Goal: Task Accomplishment & Management: Complete application form

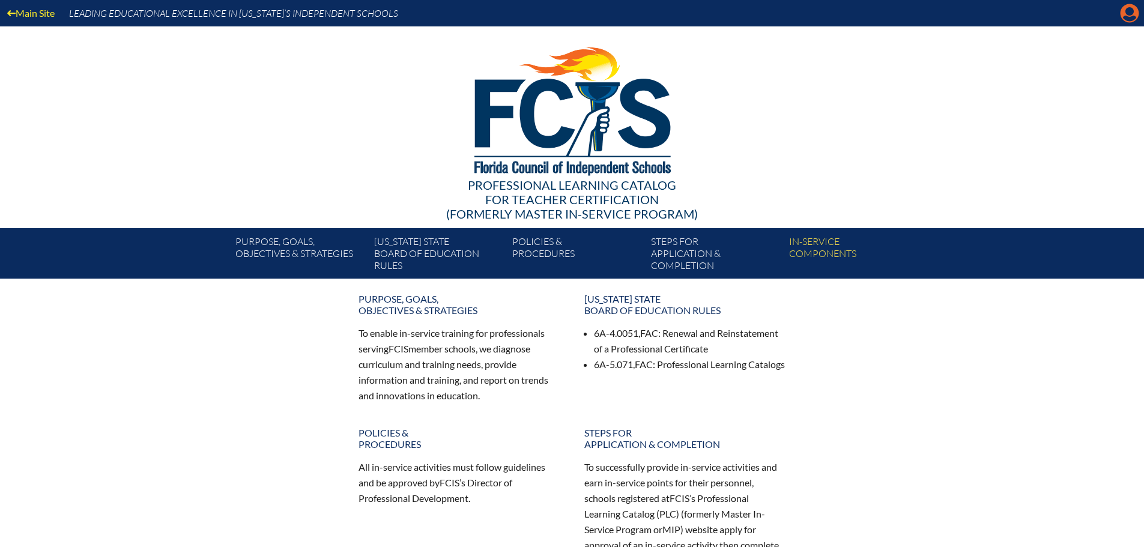
click at [1121, 11] on icon at bounding box center [1130, 13] width 19 height 19
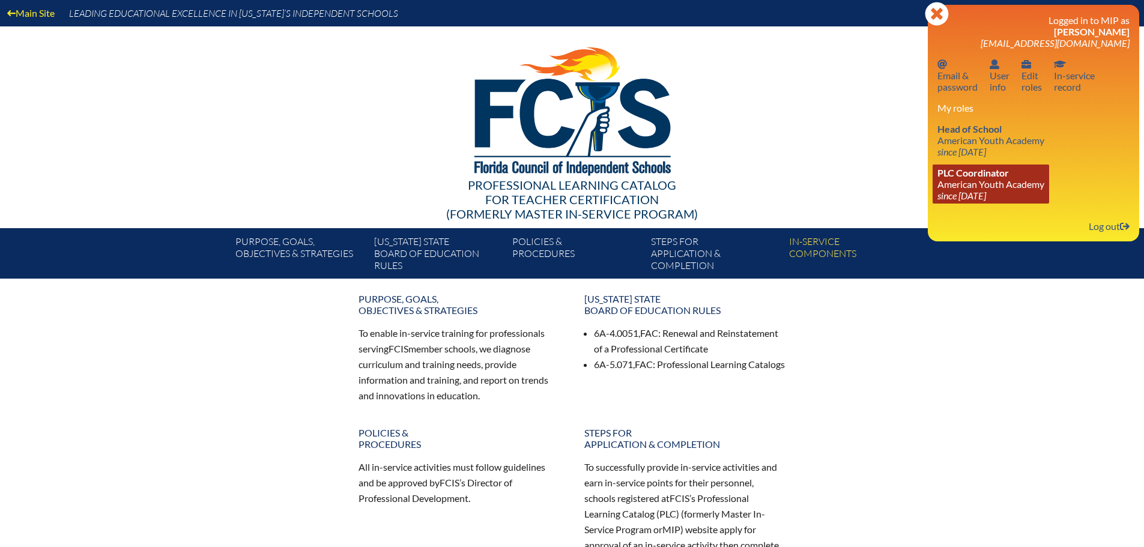
click at [974, 177] on span "PLC Coordinator" at bounding box center [972, 172] width 71 height 11
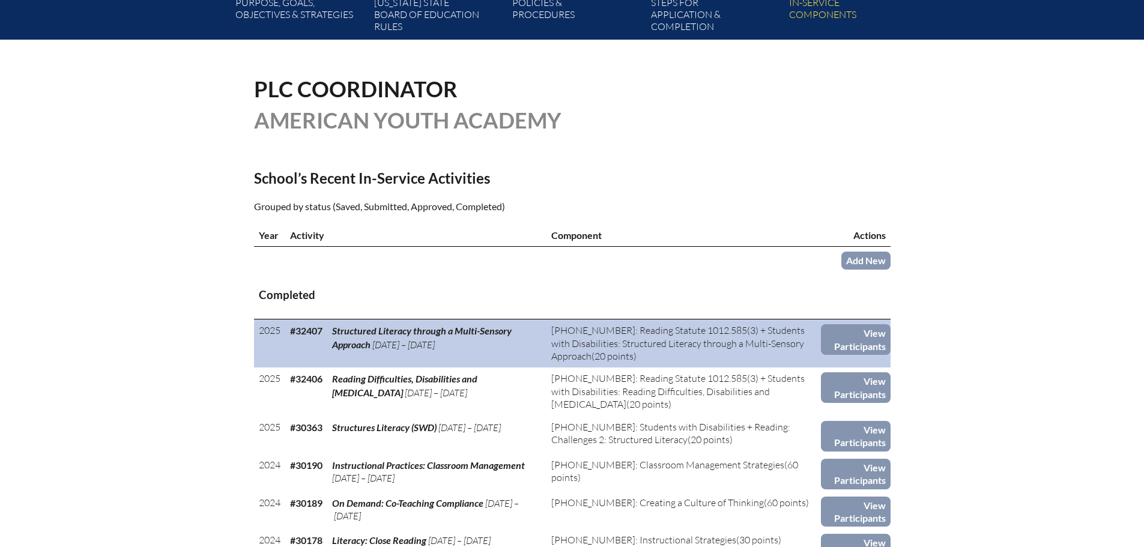
scroll to position [240, 0]
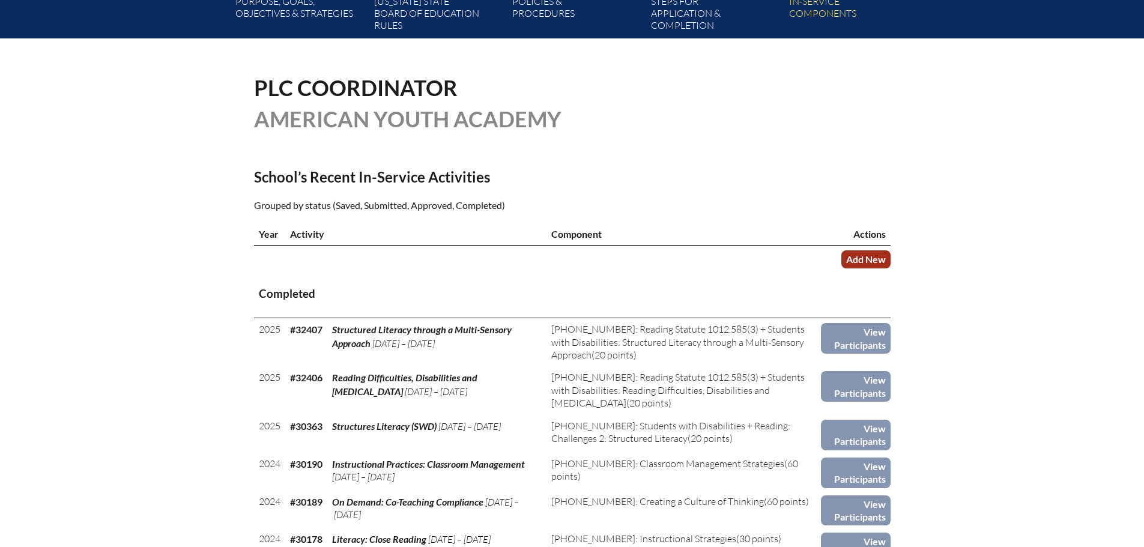
click at [852, 255] on link "Add New" at bounding box center [865, 258] width 49 height 17
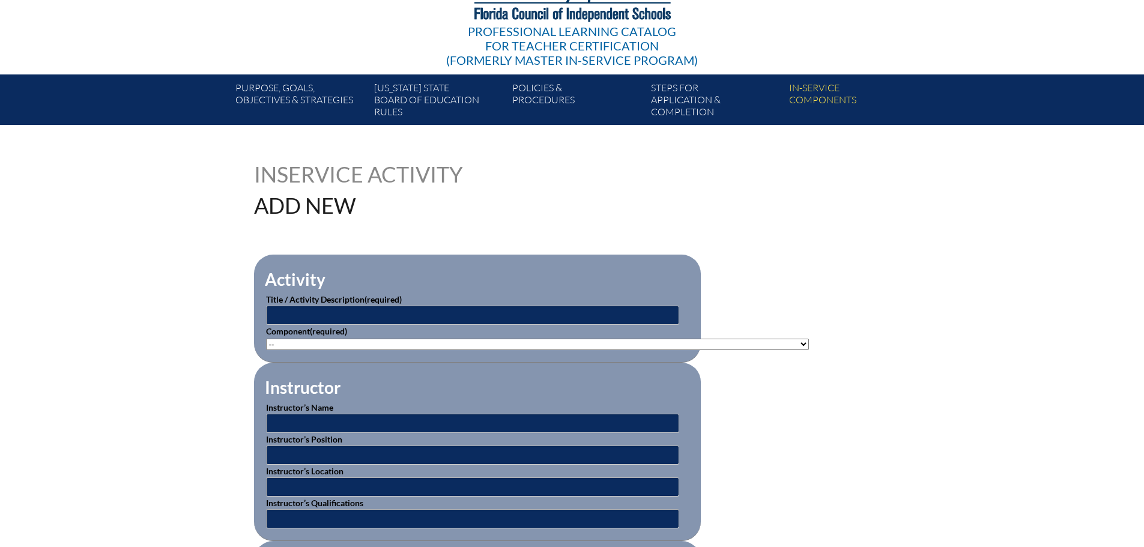
scroll to position [180, 0]
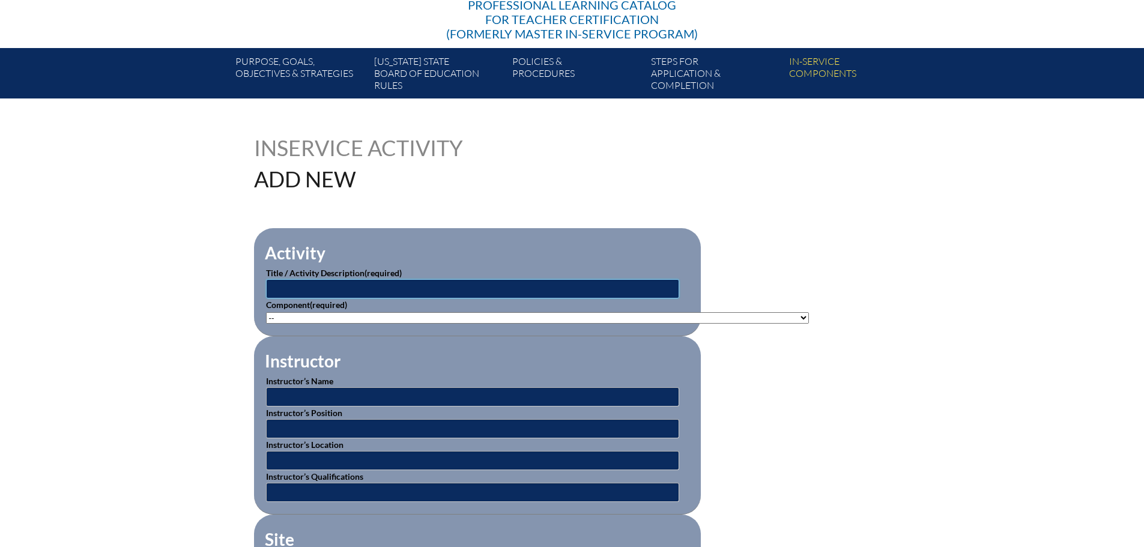
click at [301, 285] on input "text" at bounding box center [472, 288] width 413 height 19
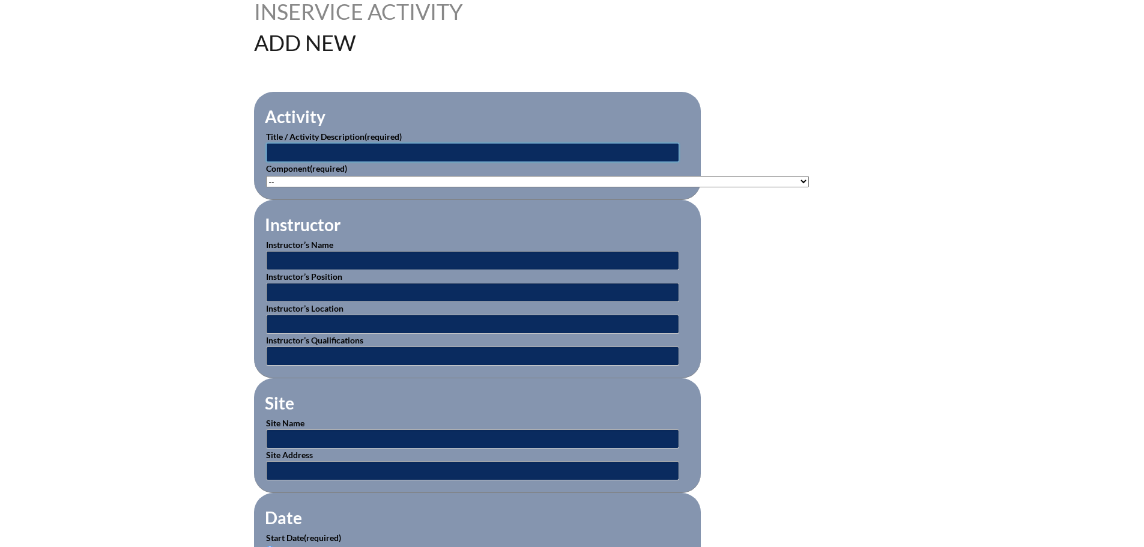
scroll to position [300, 0]
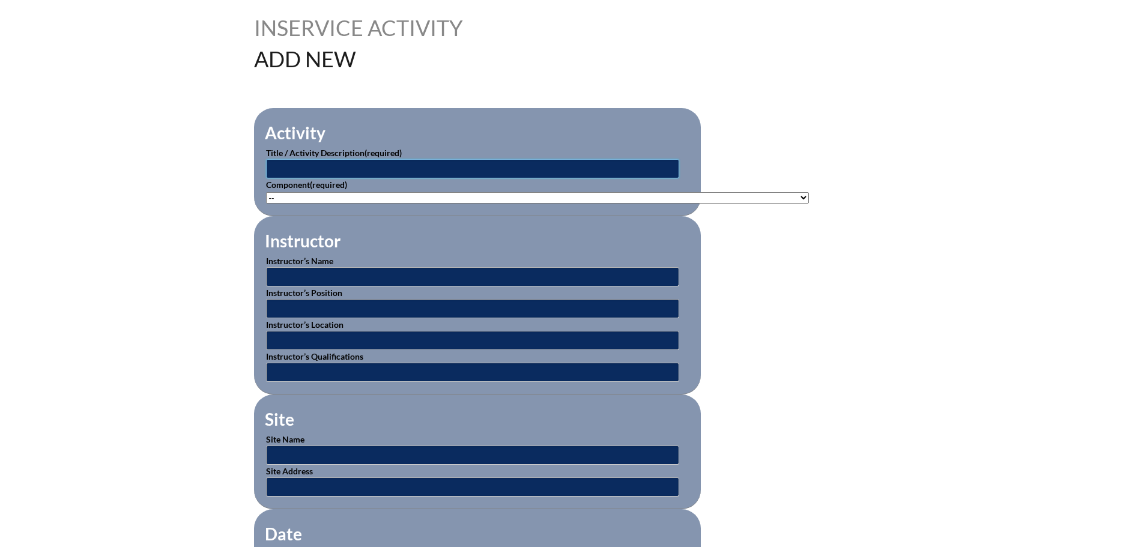
paste input "7-507-001: Leadership Training Seminars (7-507-001)"
drag, startPoint x: 325, startPoint y: 166, endPoint x: 237, endPoint y: 187, distance: 90.7
click at [500, 167] on input "Leadership Training Seminars (7-507-001)" at bounding box center [472, 168] width 413 height 19
type input "Leadership Training Seminars"
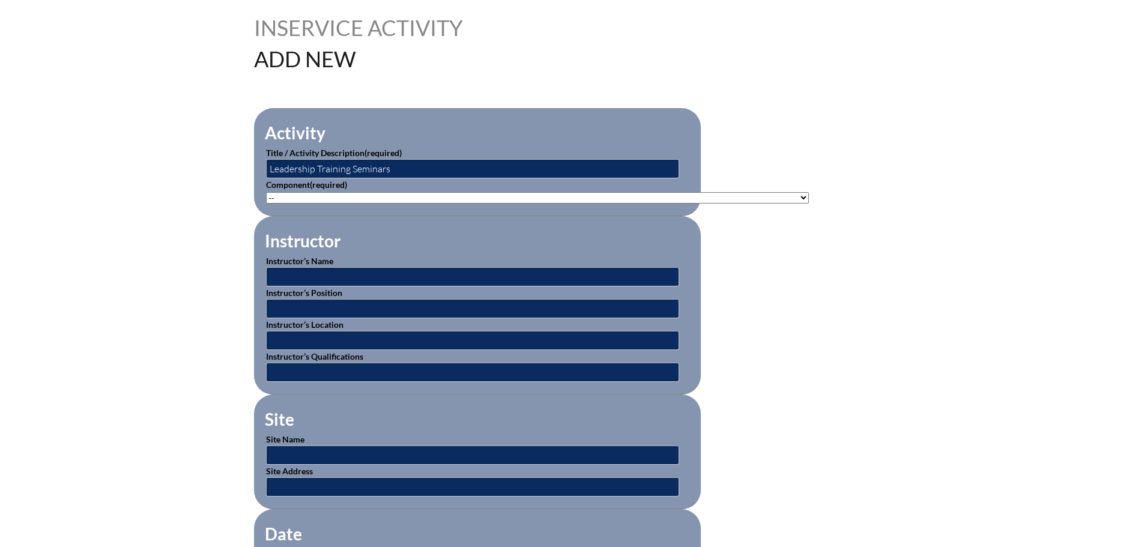
click at [352, 196] on select"]"] "-- 1-000-001: Appropriate Art Activities 1-000-002: Concept and Art Process for…" at bounding box center [537, 197] width 543 height 11
select select"]"] "211330"
click at [266, 192] on select"]"] "-- 1-000-001: Appropriate Art Activities 1-000-002: Concept and Art Process for…" at bounding box center [537, 197] width 543 height 11
click at [407, 167] on input "Leadership Training Seminars" at bounding box center [472, 168] width 413 height 19
paste input "7-507-001: Leadership Training Seminars (7-507-001)"
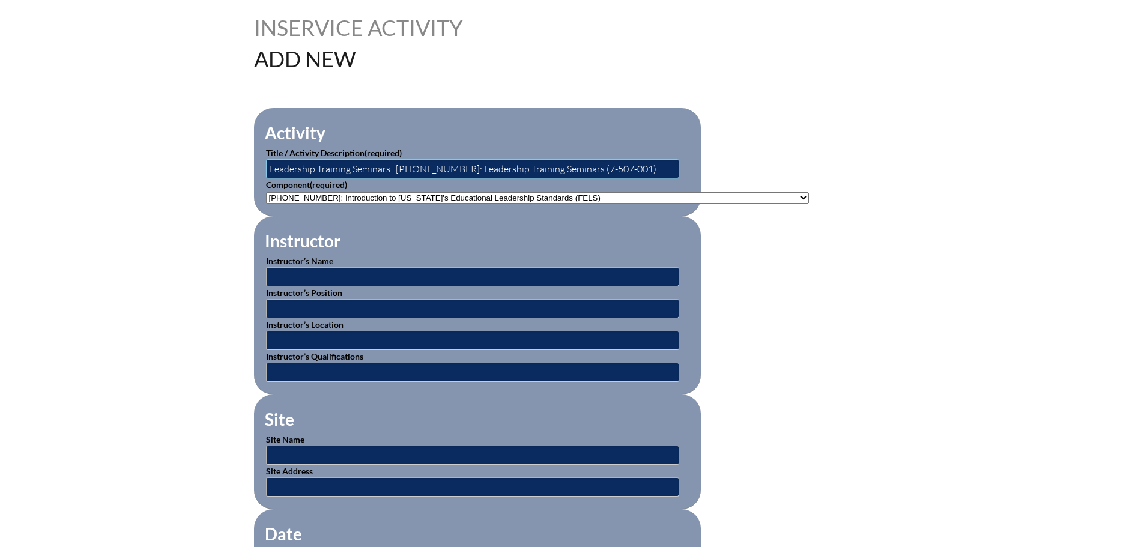
drag, startPoint x: 622, startPoint y: 169, endPoint x: 443, endPoint y: 175, distance: 179.1
click at [441, 185] on fieldset "Activity Title / Activity Description (required) Leadership Training Seminars 7…" at bounding box center [477, 162] width 447 height 108
type input "Leadership Training Seminars 7-507-001"
click at [477, 196] on select"]"] "-- 1-000-001: Appropriate Art Activities 1-000-002: Concept and Art Process for…" at bounding box center [537, 197] width 543 height 11
select select"]"] "20499"
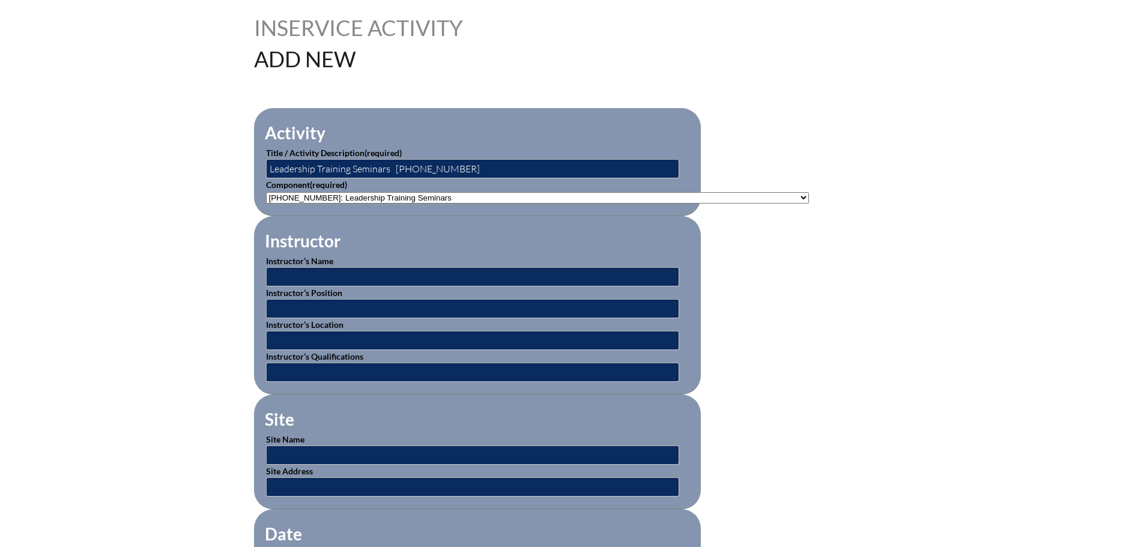
click at [266, 192] on select"]"] "-- 1-000-001: Appropriate Art Activities 1-000-002: Concept and Art Process for…" at bounding box center [537, 197] width 543 height 11
click at [459, 166] on input "Leadership Training Seminars 7-507-001" at bounding box center [472, 168] width 413 height 19
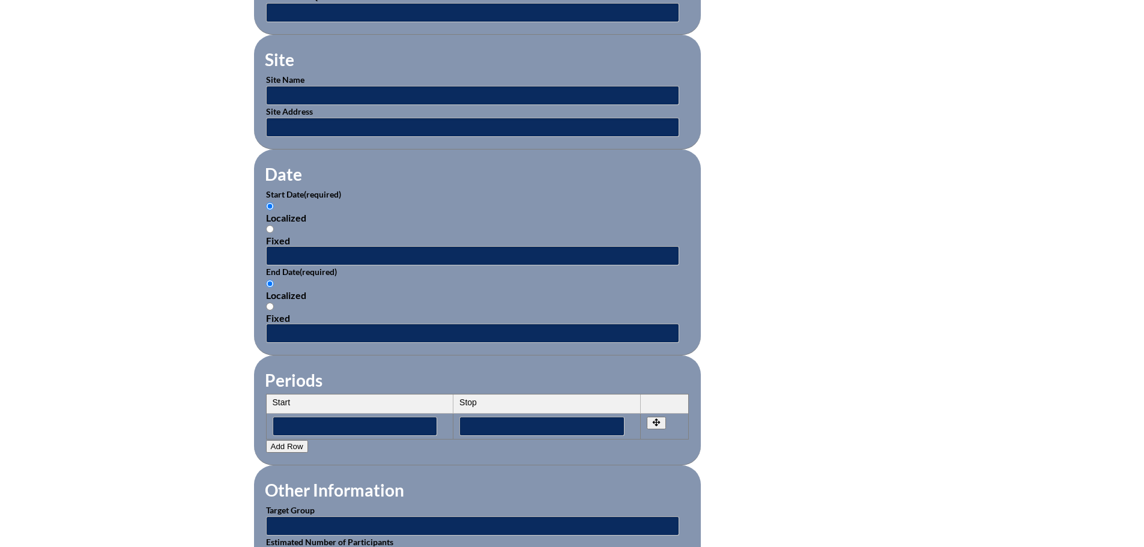
scroll to position [661, 0]
type input "Leadership Training Seminars"
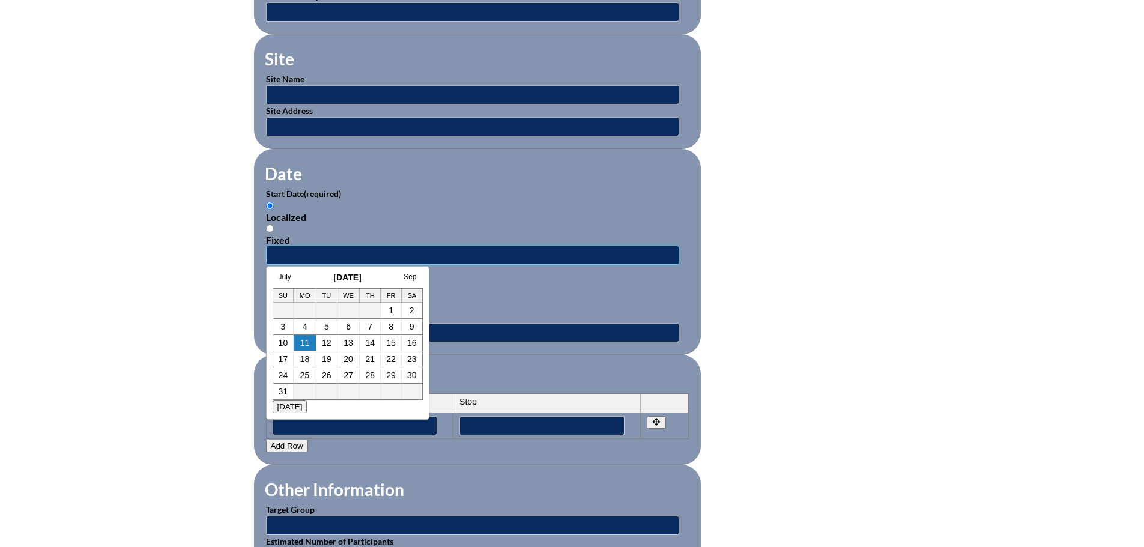
click at [285, 246] on input "text" at bounding box center [472, 255] width 413 height 19
click at [371, 359] on link "21" at bounding box center [370, 359] width 10 height 10
type input "2025-08-21 10:02 AM"
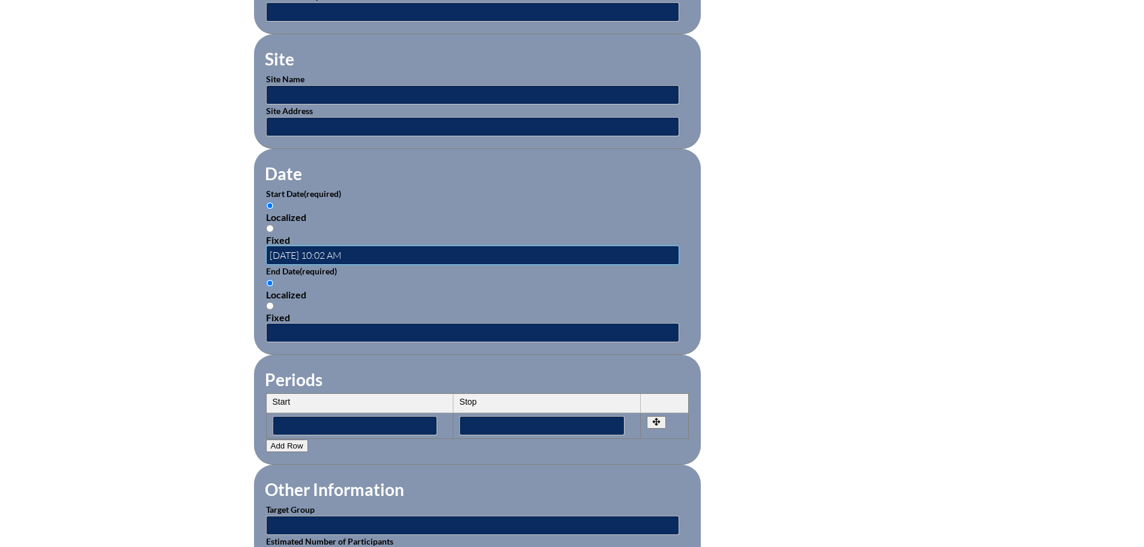
click at [303, 249] on input "2025-08-21 10:02 AM" at bounding box center [472, 255] width 413 height 19
click at [377, 246] on input "2025-08-21 10:02 AM" at bounding box center [472, 255] width 413 height 19
drag, startPoint x: 382, startPoint y: 246, endPoint x: 87, endPoint y: 272, distance: 296.1
click at [91, 271] on div "Inservice Activity Add New Activity Title / Activity Description (required) Lea…" at bounding box center [572, 219] width 1144 height 1127
click at [277, 246] on input "text" at bounding box center [472, 255] width 413 height 19
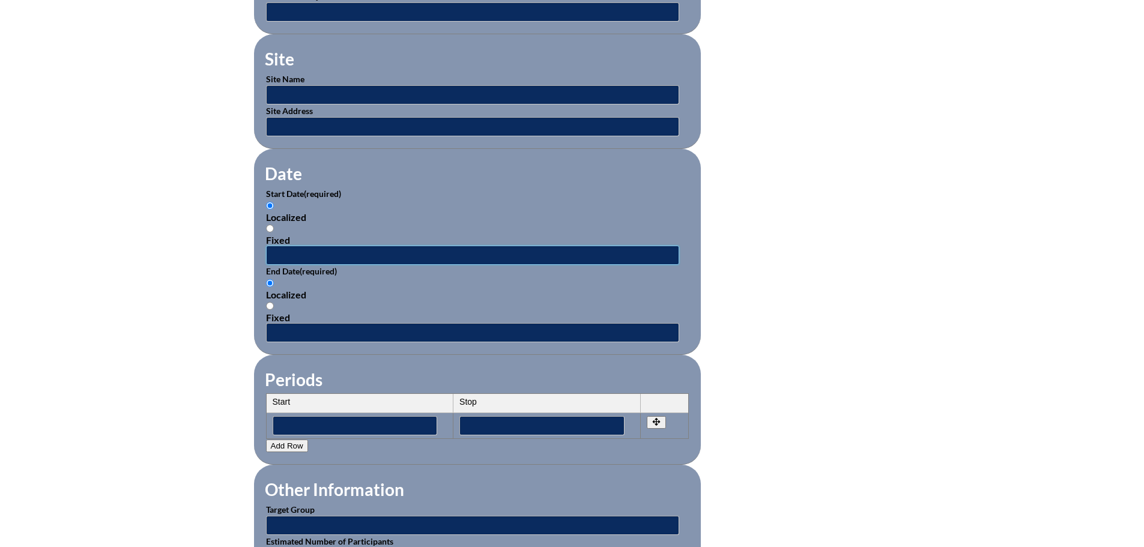
click at [286, 250] on input "text" at bounding box center [472, 255] width 413 height 19
type input "0"
click at [271, 225] on input "Fixed" at bounding box center [270, 229] width 8 height 8
radio input "true"
click at [294, 252] on input "text" at bounding box center [472, 255] width 413 height 19
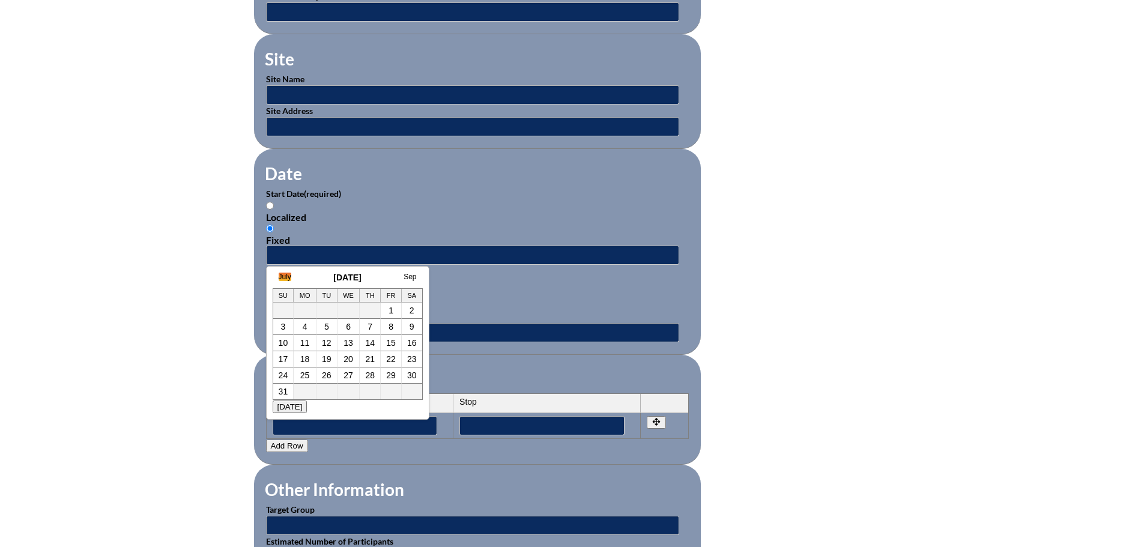
click at [283, 277] on link "July" at bounding box center [285, 277] width 13 height 8
click at [291, 357] on link "21" at bounding box center [293, 359] width 10 height 10
type input "2025-07-21 10:02 AM"
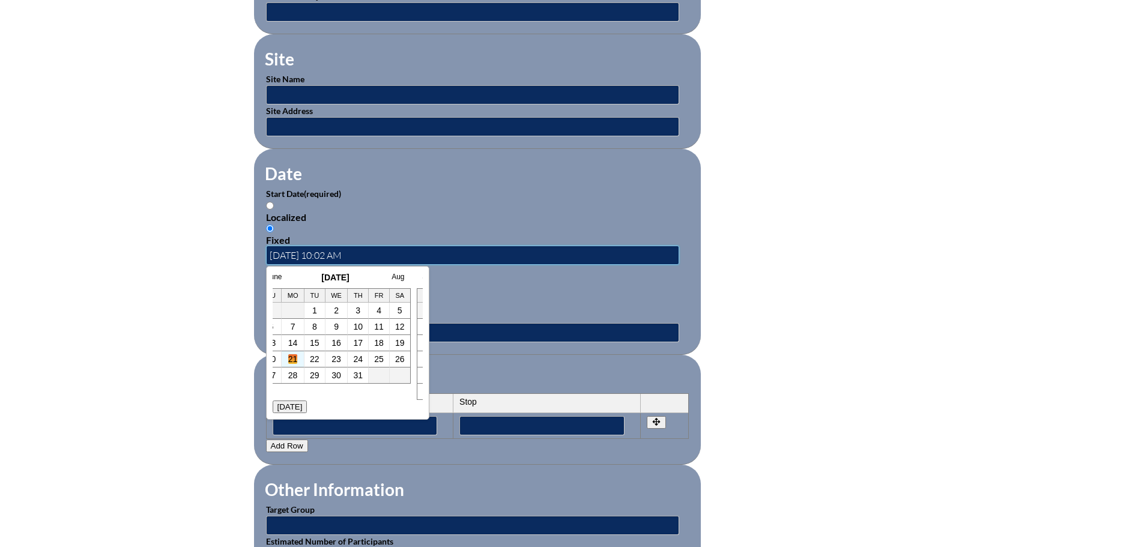
scroll to position [0, 0]
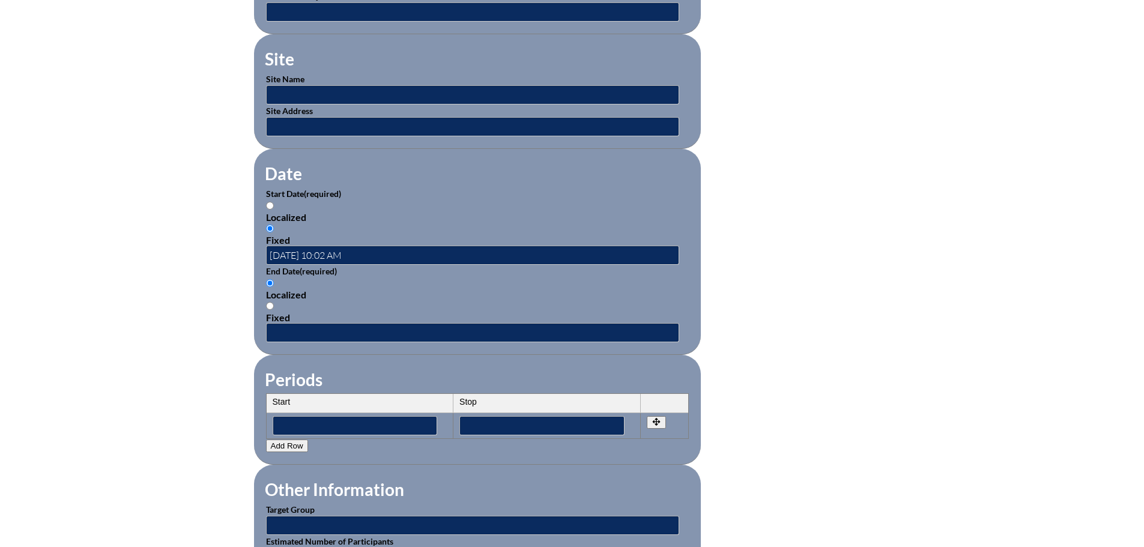
click at [271, 302] on input "Fixed" at bounding box center [270, 306] width 8 height 8
radio input "true"
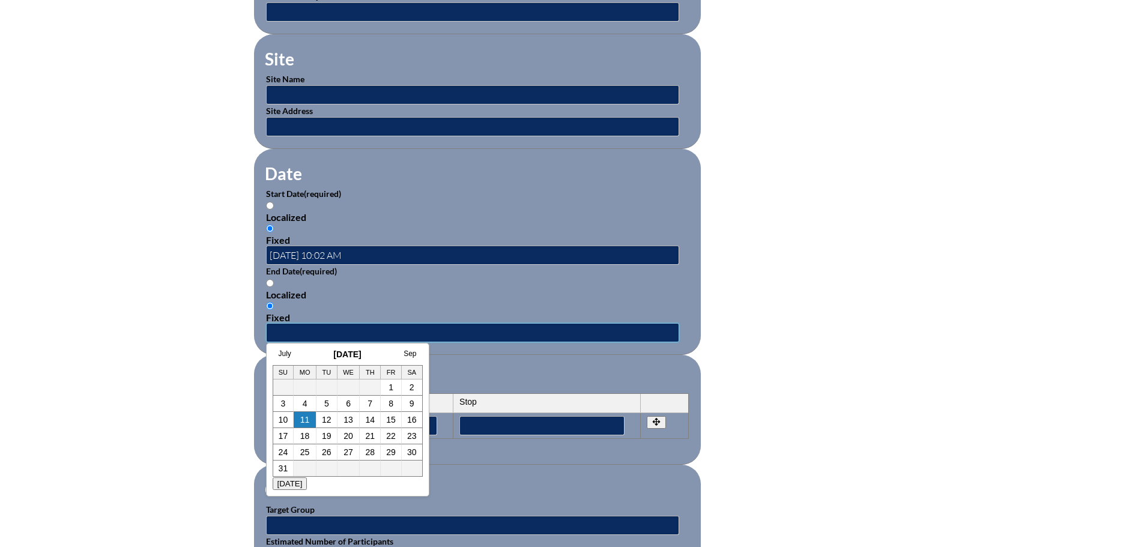
click at [282, 323] on input "text" at bounding box center [472, 332] width 413 height 19
click at [280, 354] on link "July" at bounding box center [285, 354] width 13 height 8
click at [315, 437] on link "22" at bounding box center [315, 436] width 10 height 10
type input "2025-07-22 10:02 AM"
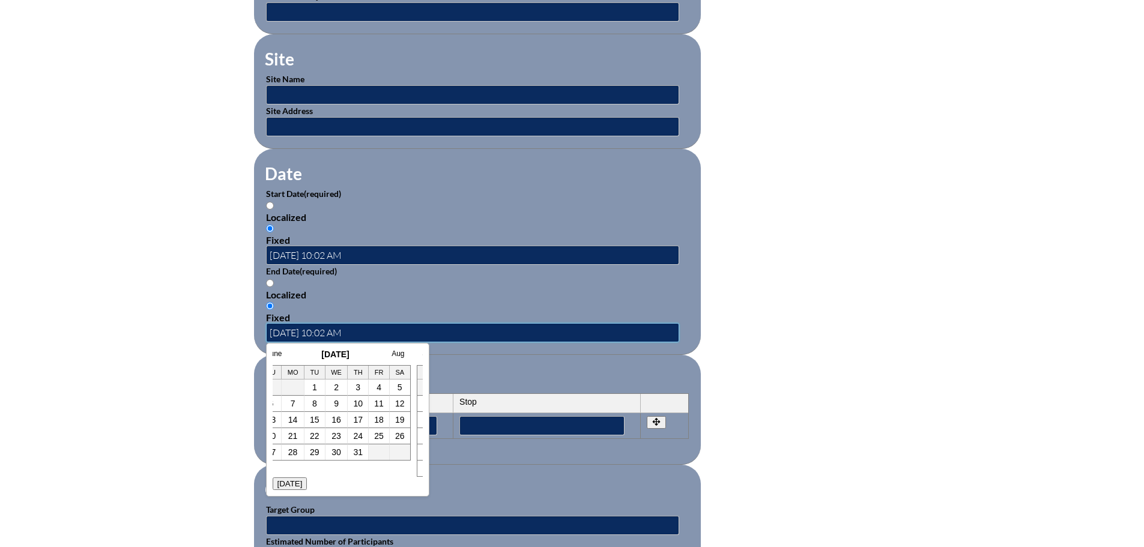
scroll to position [0, 0]
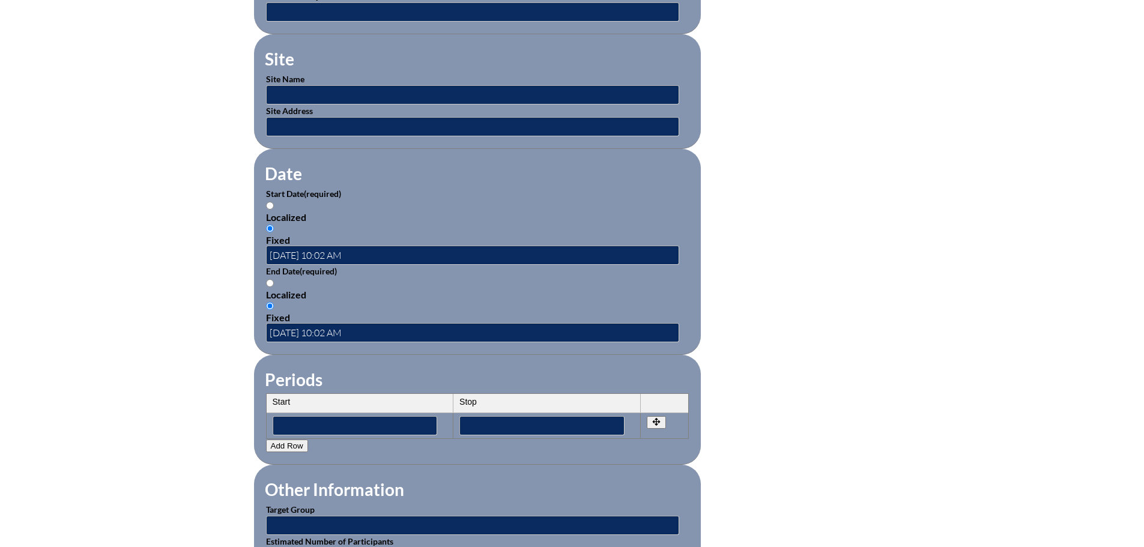
click at [272, 202] on input "Localized" at bounding box center [270, 206] width 8 height 8
radio input "true"
click at [270, 279] on input "Localized" at bounding box center [270, 283] width 8 height 8
radio input "true"
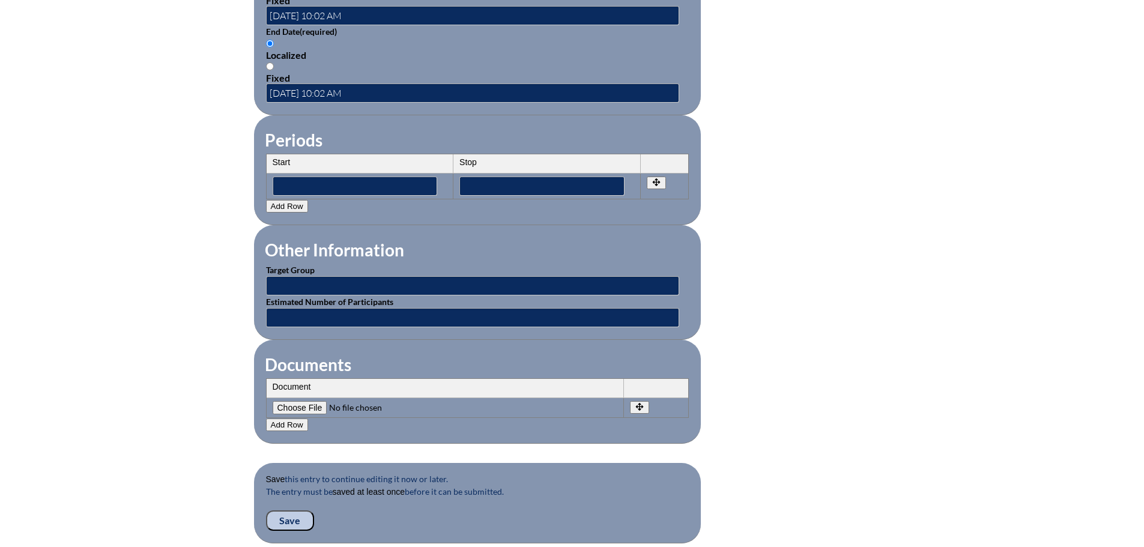
scroll to position [901, 0]
click at [311, 401] on input"] "file" at bounding box center [354, 407] width 163 height 13
type input"] "C:\fakepath\2025 New & Nearly New Administrators' Institute Schedule.pdf"
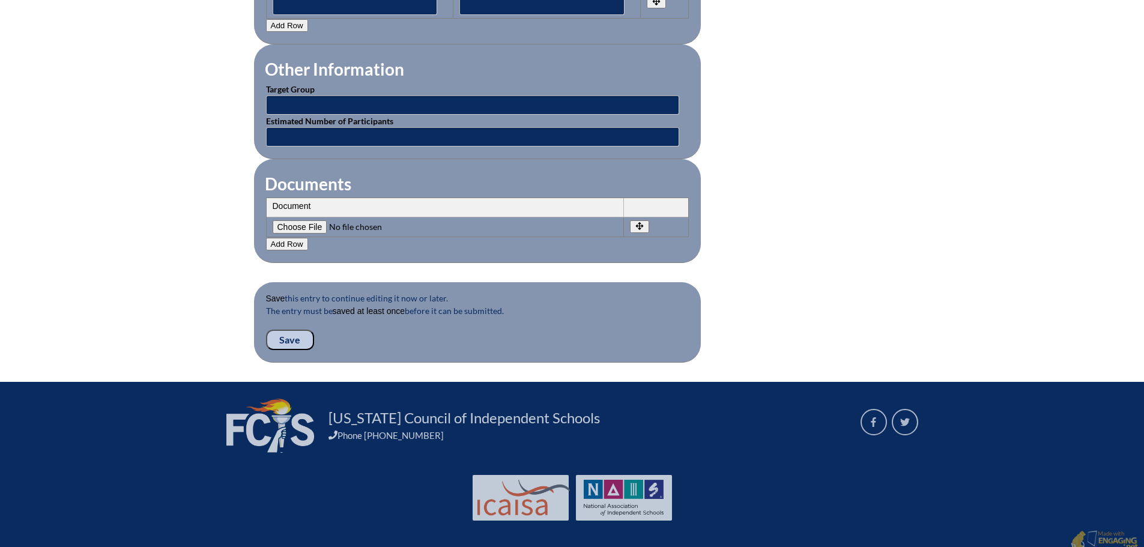
click at [299, 330] on input "Save" at bounding box center [290, 340] width 48 height 20
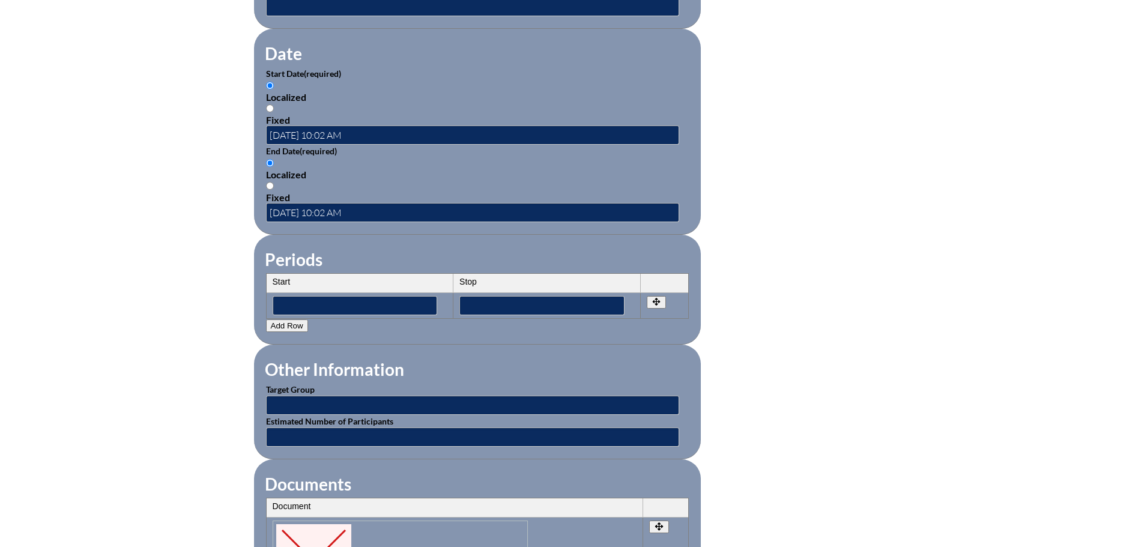
scroll to position [1201, 0]
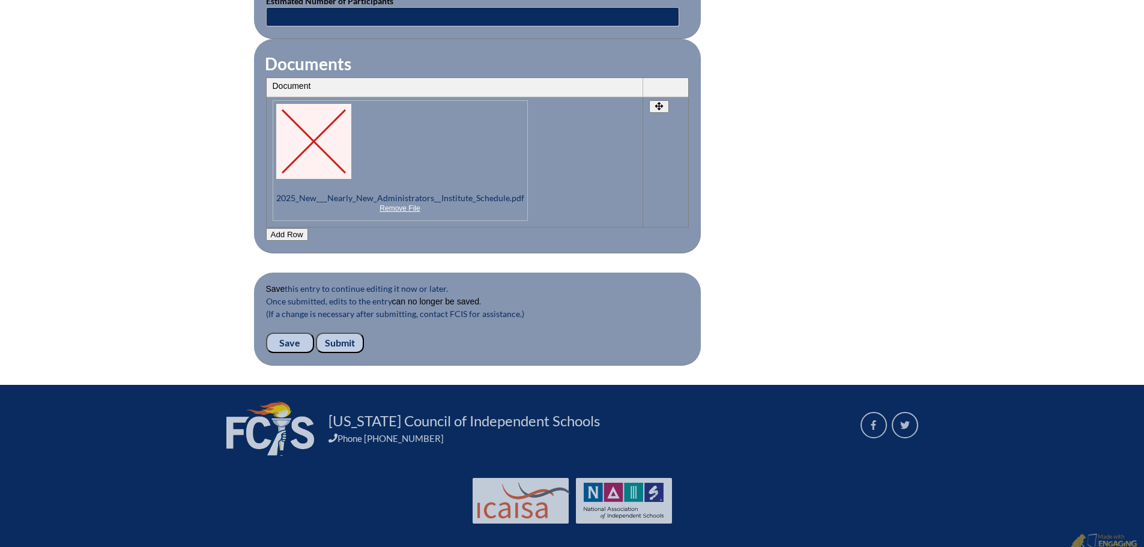
click at [342, 333] on input "Submit" at bounding box center [340, 343] width 48 height 20
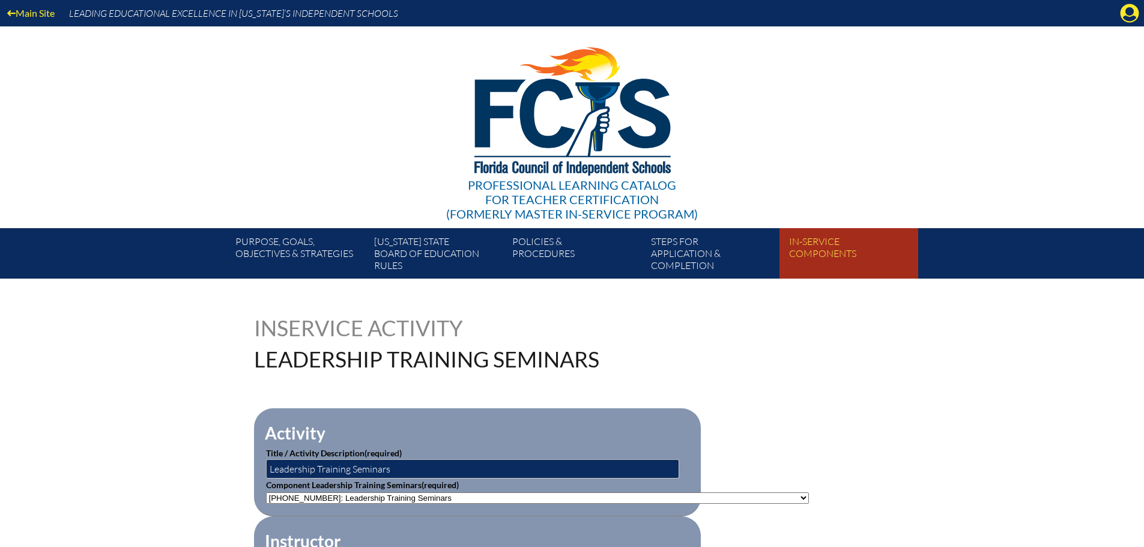
click at [814, 244] on link "In-service components" at bounding box center [853, 256] width 138 height 46
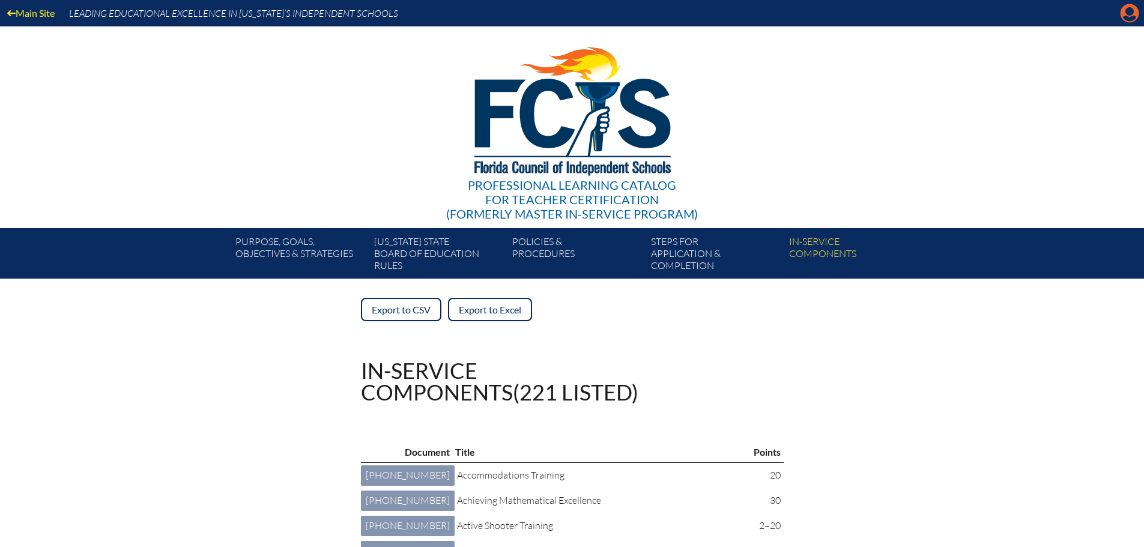
click at [1121, 14] on div "Main Site Leading Educational Excellence in Florida’s Independent Schools Profe…" at bounding box center [572, 139] width 1144 height 279
click at [1122, 23] on div "Main Site Leading Educational Excellence in Florida’s Independent Schools" at bounding box center [572, 13] width 1144 height 26
click at [1125, 17] on icon "Manage account" at bounding box center [1129, 13] width 19 height 19
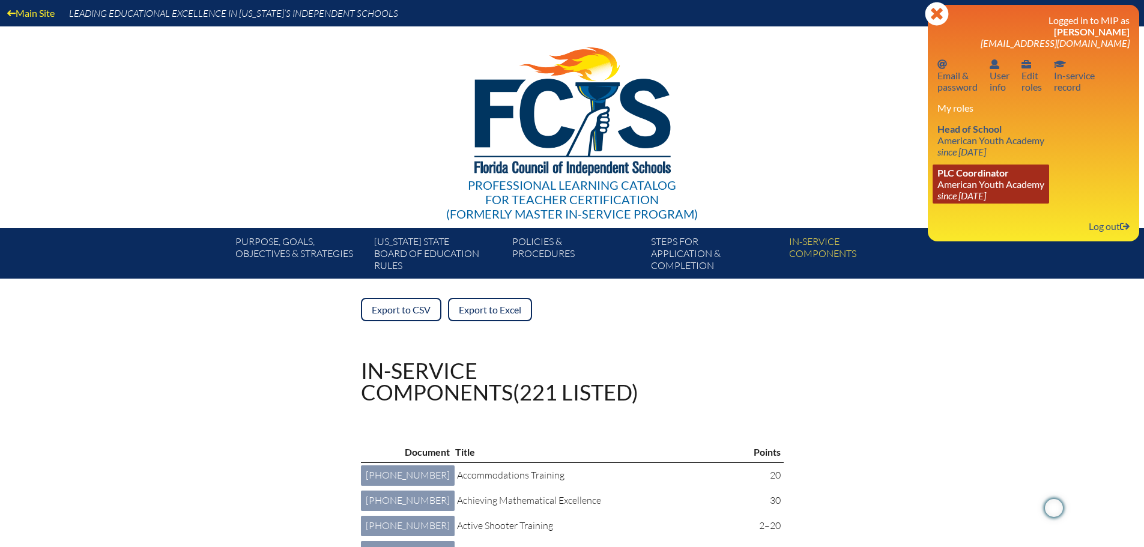
click at [996, 171] on span "PLC Coordinator" at bounding box center [972, 172] width 71 height 11
click at [996, 172] on span "PLC Coordinator" at bounding box center [972, 172] width 71 height 11
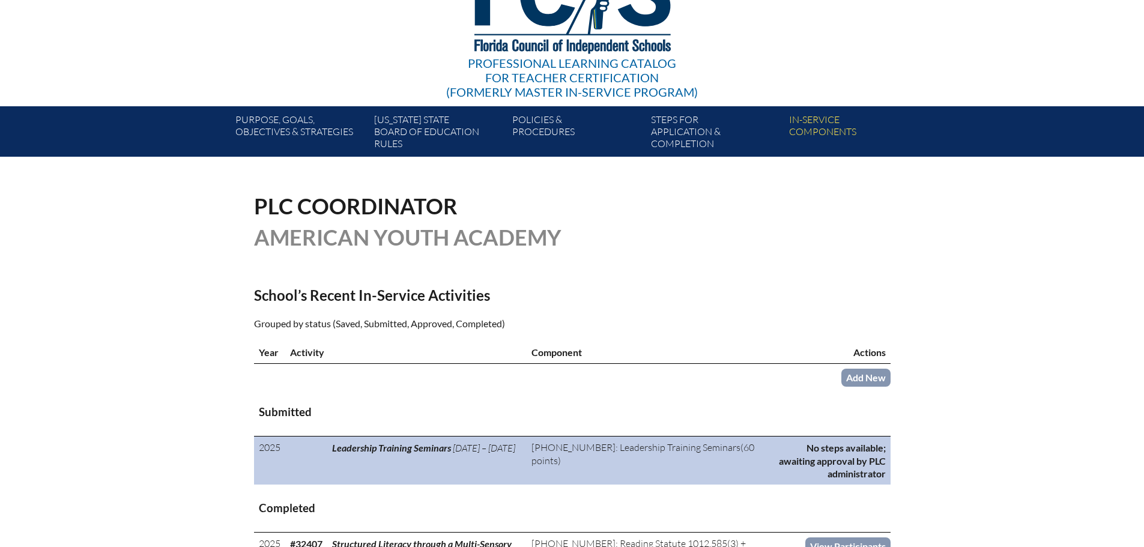
scroll to position [300, 0]
